Goal: Find specific page/section

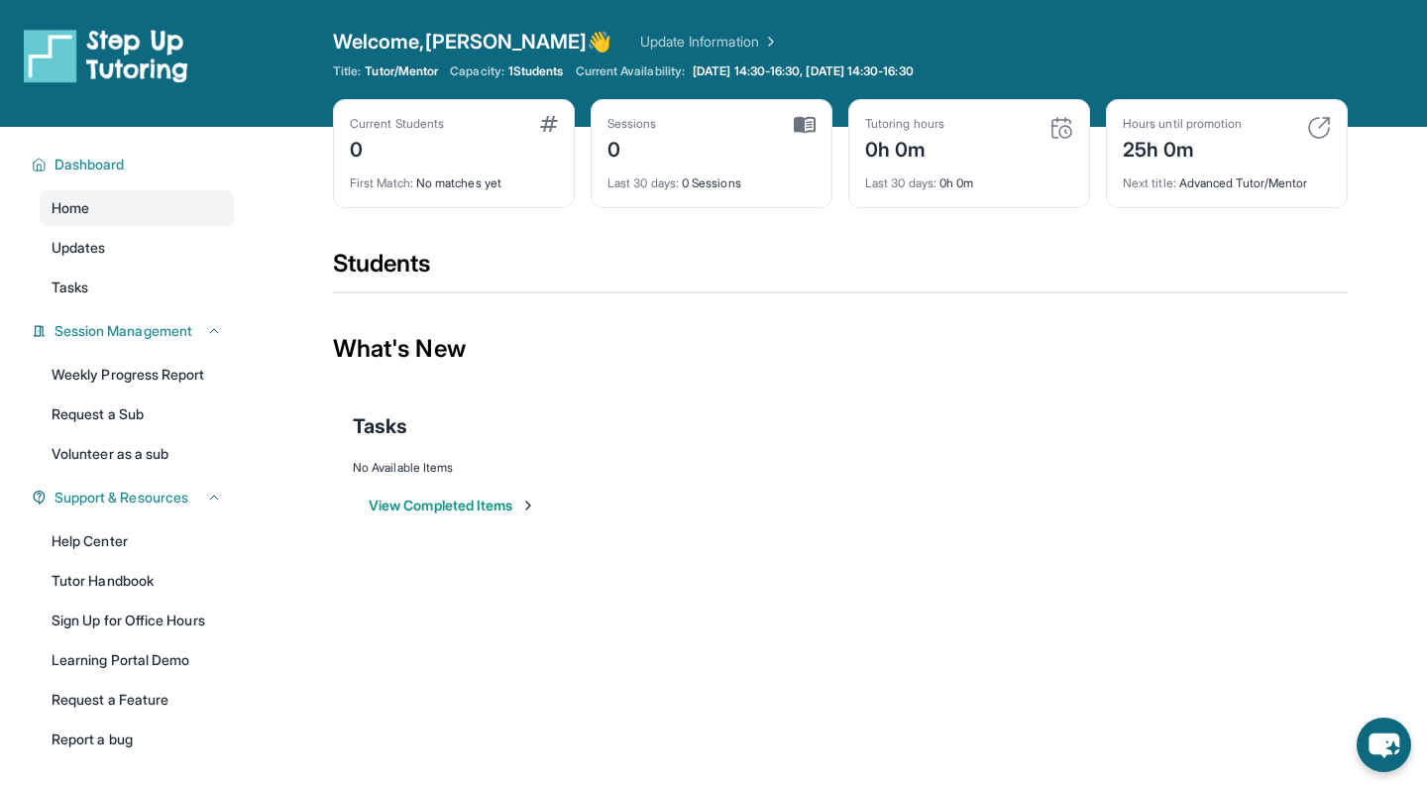
click at [550, 67] on span "1 Students" at bounding box center [535, 71] width 55 height 16
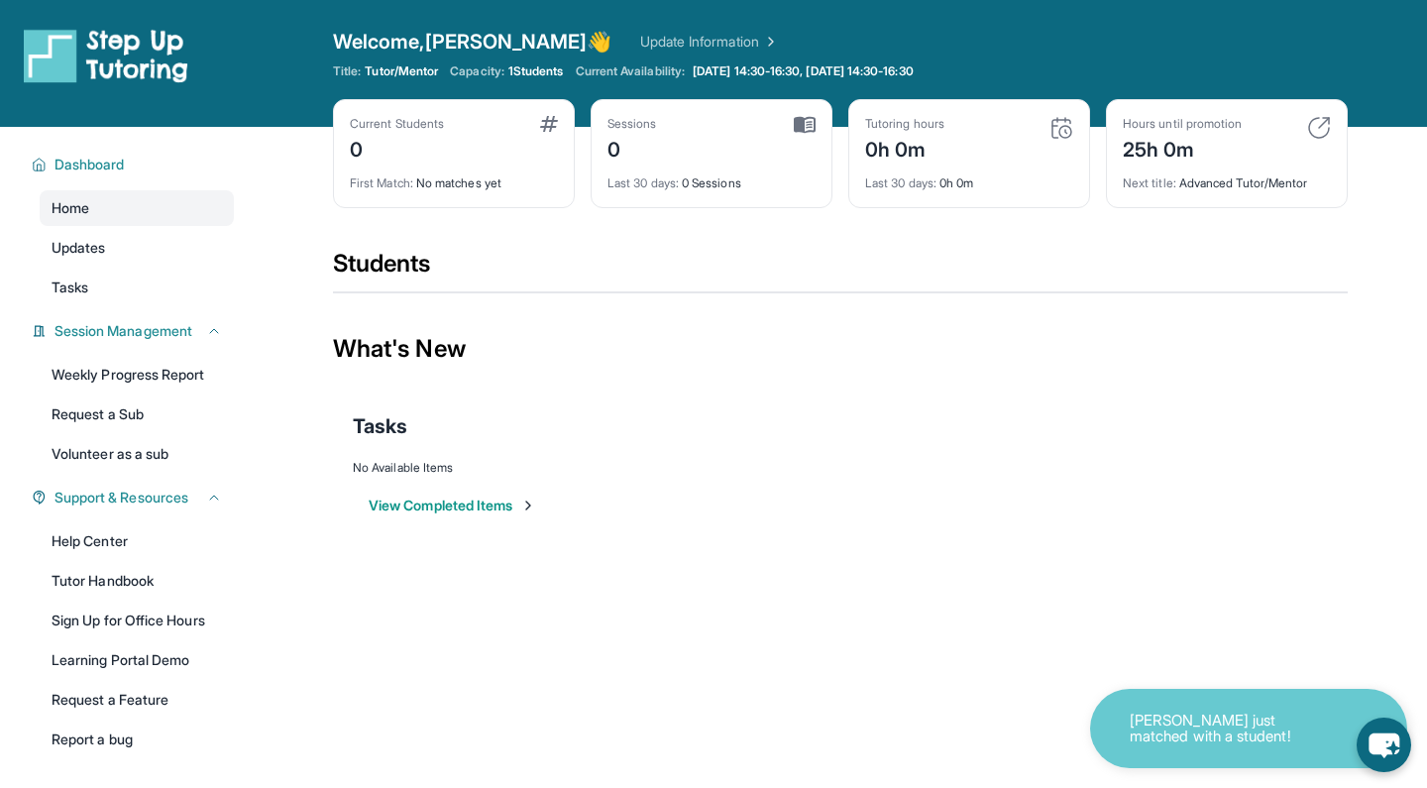
click at [651, 40] on link "Update Information" at bounding box center [709, 42] width 139 height 20
click at [112, 164] on span "Dashboard" at bounding box center [90, 165] width 70 height 20
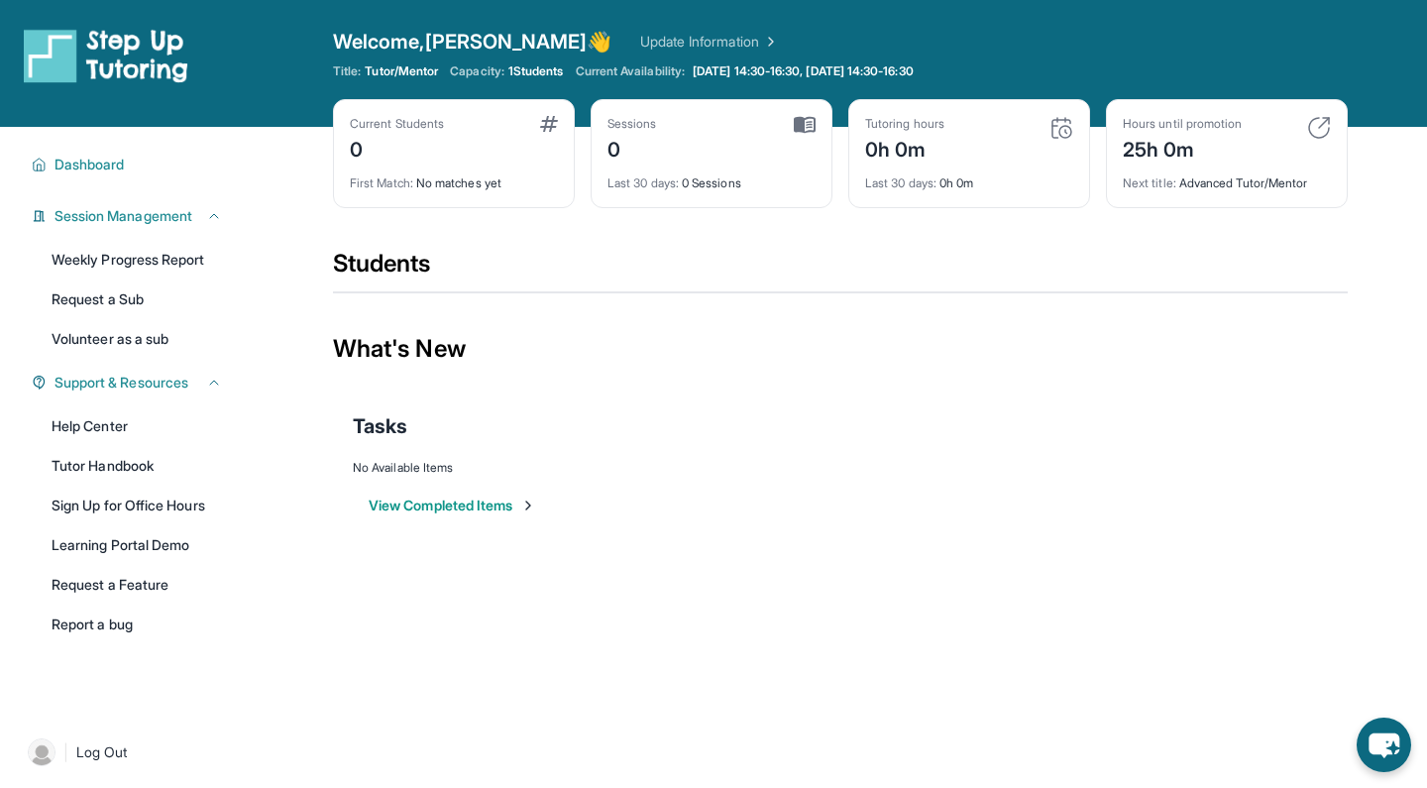
click at [103, 62] on img at bounding box center [106, 55] width 164 height 55
click at [118, 172] on span "Dashboard" at bounding box center [90, 165] width 70 height 20
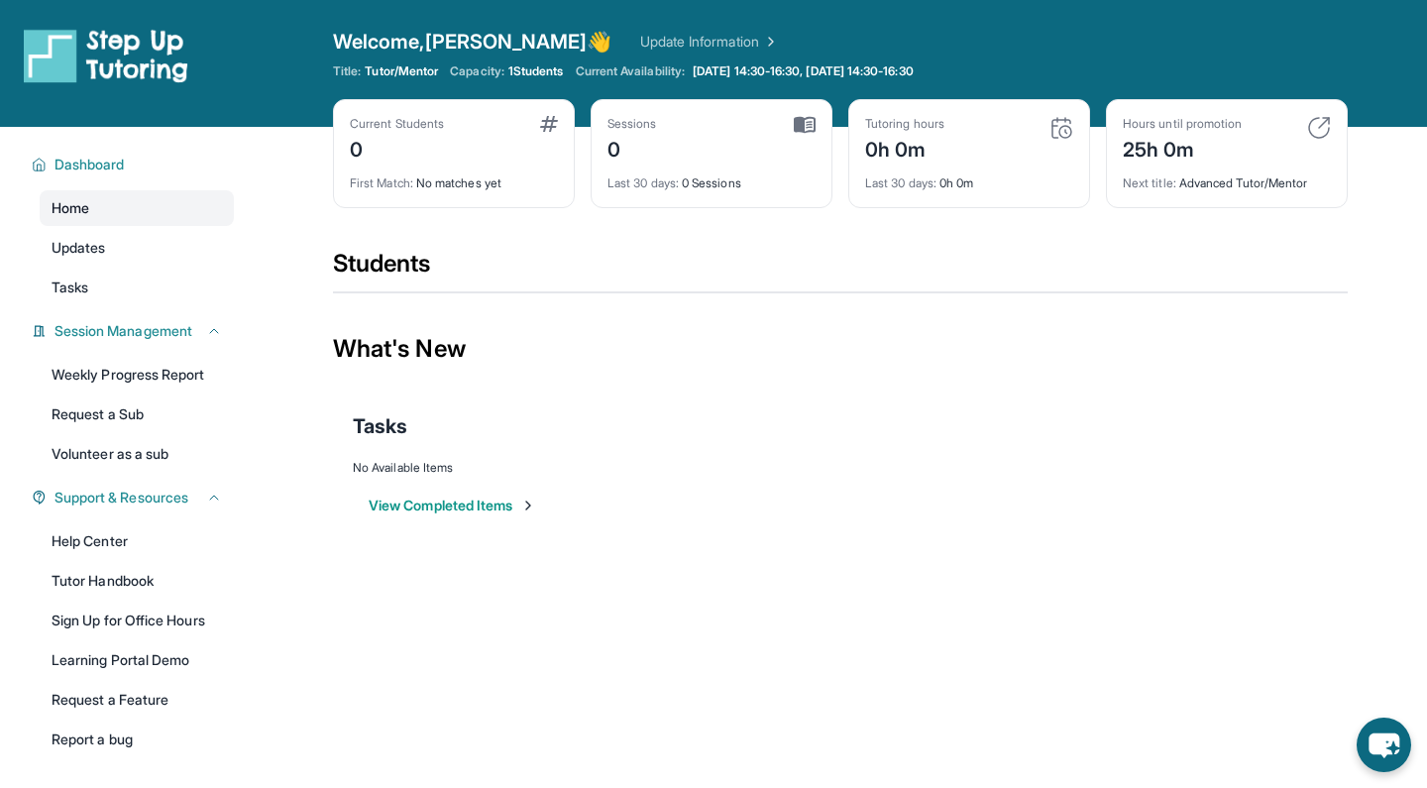
click at [79, 215] on span "Home" at bounding box center [71, 208] width 38 height 20
click at [79, 245] on span "Updates" at bounding box center [79, 248] width 55 height 20
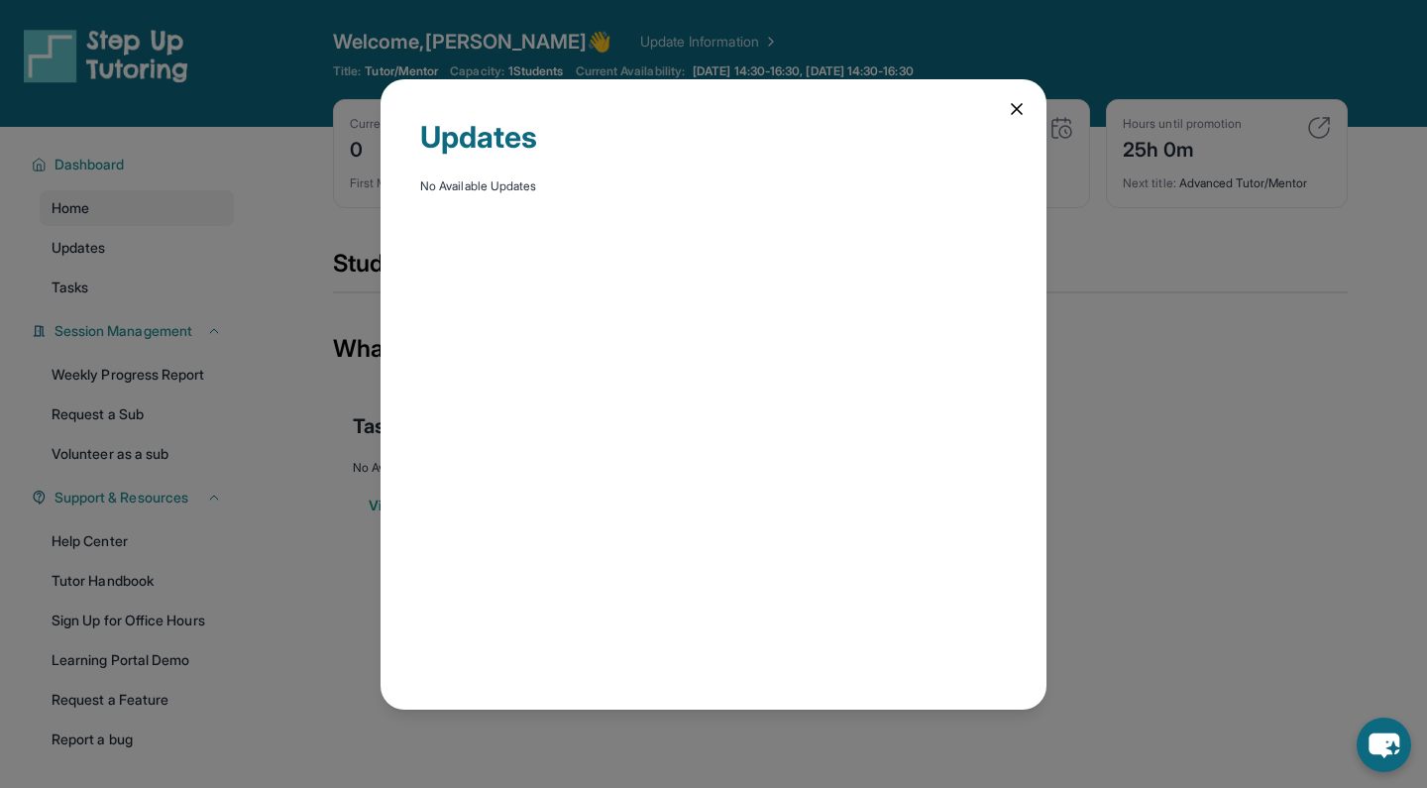
click at [1014, 106] on icon at bounding box center [1017, 109] width 10 height 10
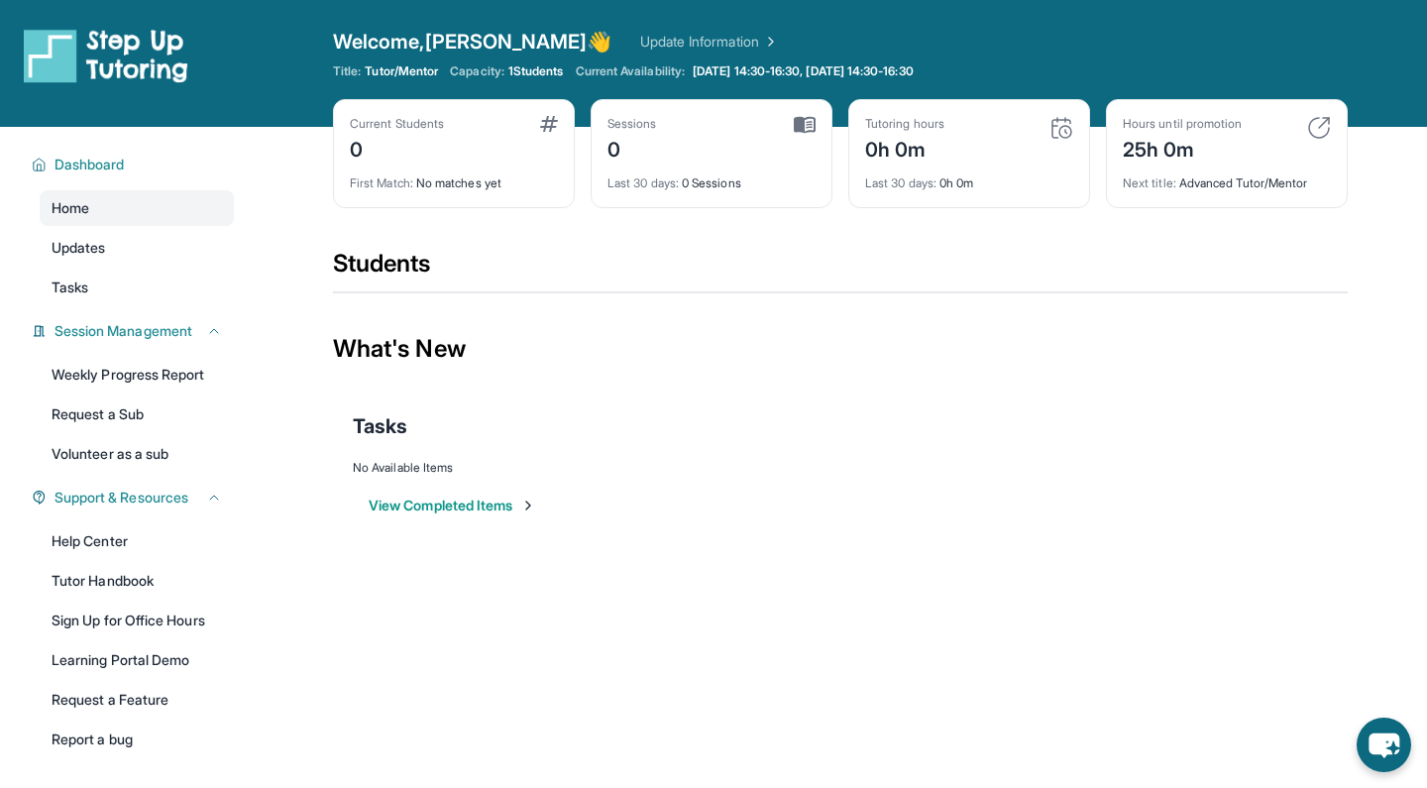
click at [644, 38] on link "Update Information" at bounding box center [709, 42] width 139 height 20
